Goal: Entertainment & Leisure: Consume media (video, audio)

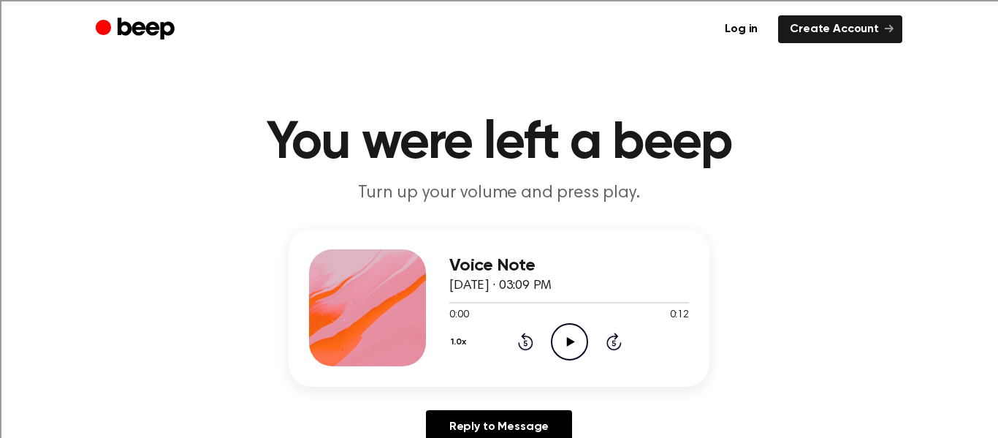
click at [568, 329] on icon "Play Audio" at bounding box center [569, 341] width 37 height 37
click at [565, 355] on icon "Play Audio" at bounding box center [569, 341] width 37 height 37
click at [562, 335] on icon "Play Audio" at bounding box center [569, 341] width 37 height 37
click at [569, 338] on icon at bounding box center [570, 341] width 8 height 9
click at [573, 340] on icon "Play Audio" at bounding box center [569, 341] width 37 height 37
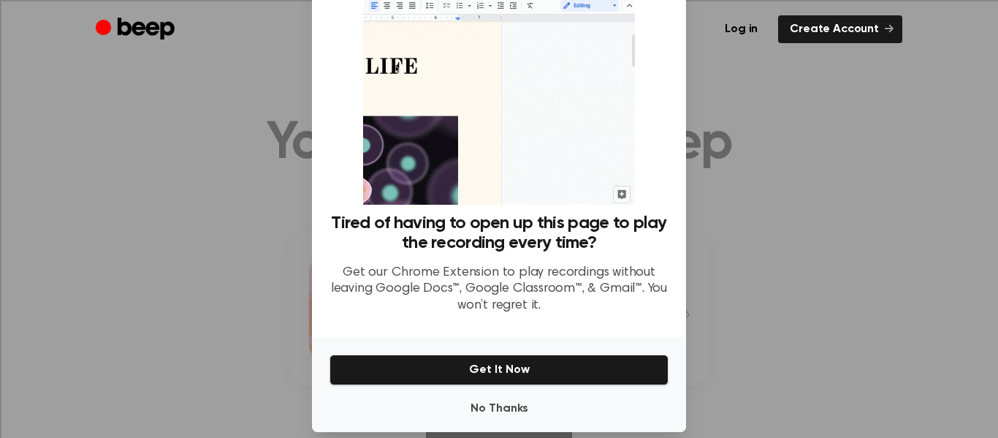
scroll to position [90, 0]
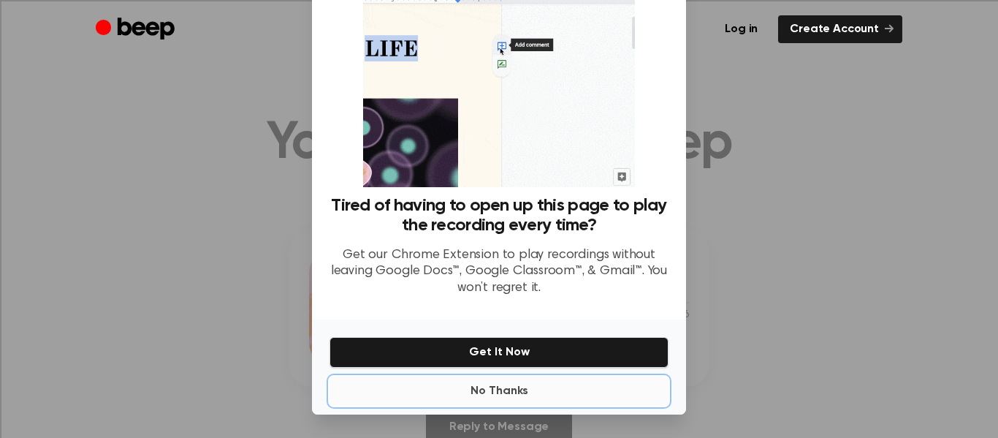
click at [446, 381] on button "No Thanks" at bounding box center [498, 390] width 339 height 29
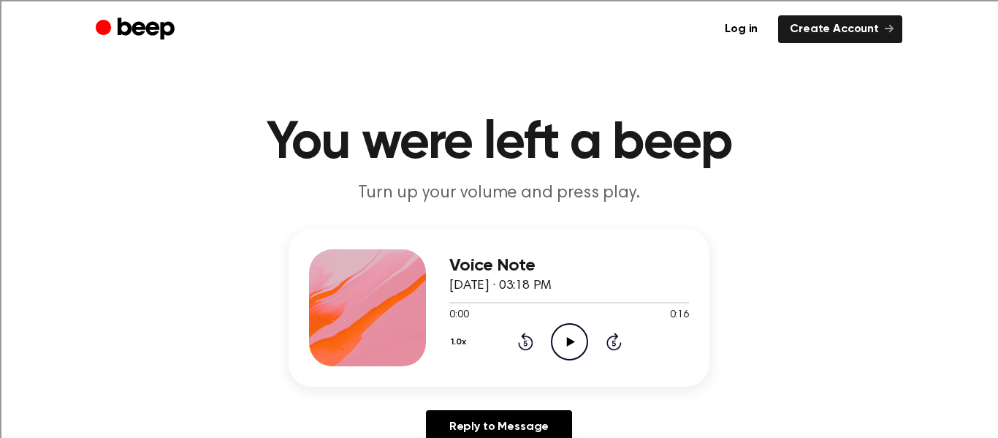
click at [570, 338] on icon "Play Audio" at bounding box center [569, 341] width 37 height 37
click at [566, 346] on icon "Play Audio" at bounding box center [569, 341] width 37 height 37
